Goal: Information Seeking & Learning: Learn about a topic

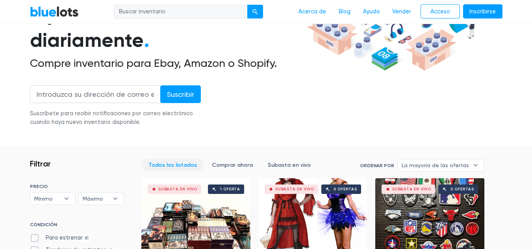
scroll to position [79, 0]
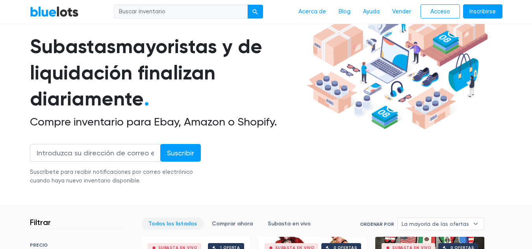
click at [156, 10] on input "search" at bounding box center [181, 12] width 134 height 14
type input "dewalt"
click at [254, 14] on div "submit" at bounding box center [255, 12] width 6 height 6
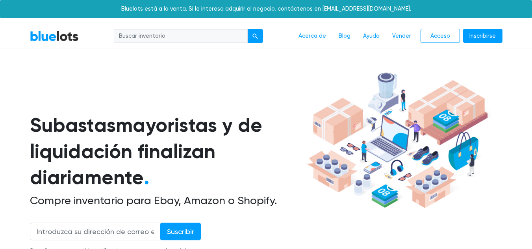
click at [212, 36] on input "search" at bounding box center [181, 36] width 134 height 14
type input "taladro"
click at [247, 29] on button "submit" at bounding box center [255, 36] width 16 height 14
